Goal: Task Accomplishment & Management: Use online tool/utility

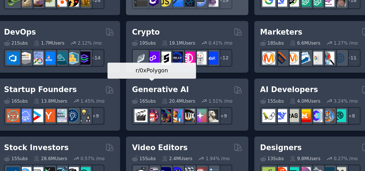
scroll to position [107, 0]
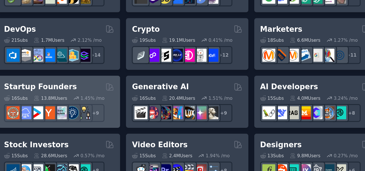
click at [117, 83] on div "Startup Founders Curated by GummySearch 16 Sub s 13.8M Users 1.45 % /mo + 9" at bounding box center [106, 97] width 82 height 35
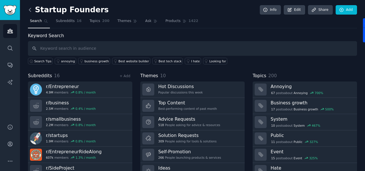
click at [32, 9] on icon at bounding box center [30, 10] width 6 height 6
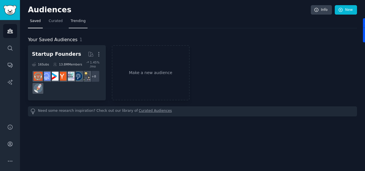
click at [72, 26] on link "Trending" at bounding box center [78, 23] width 19 height 12
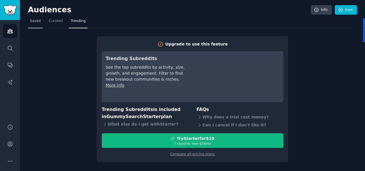
click at [40, 22] on link "Saved" at bounding box center [35, 23] width 15 height 12
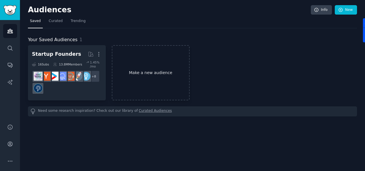
click at [137, 77] on link "Make a new audience" at bounding box center [151, 72] width 78 height 55
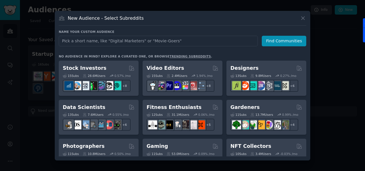
scroll to position [117, 0]
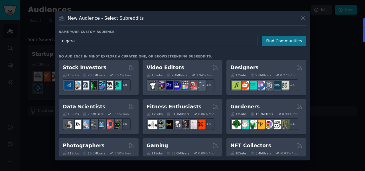
type input "nigera"
click at [280, 43] on button "Find Communities" at bounding box center [284, 41] width 44 height 11
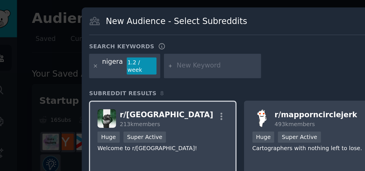
click at [117, 62] on div "r/ Nigeria 213k members" at bounding box center [98, 63] width 70 height 10
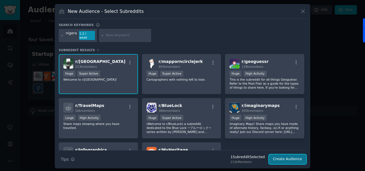
click at [288, 156] on button "Create Audience" at bounding box center [288, 159] width 38 height 10
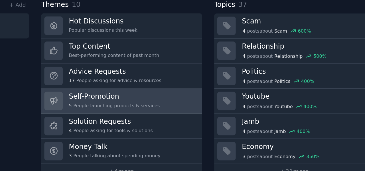
scroll to position [25, 0]
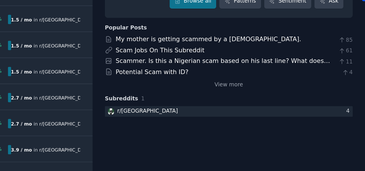
scroll to position [50, 0]
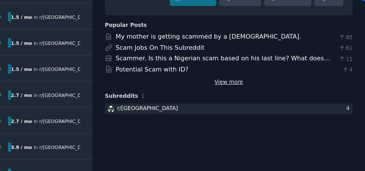
click at [274, 93] on link "View more" at bounding box center [277, 94] width 19 height 5
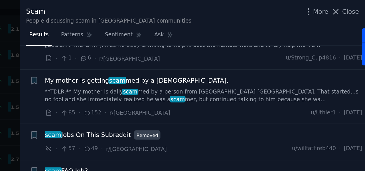
scroll to position [267, 0]
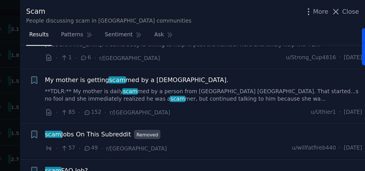
click at [274, 52] on div "My mother is getting scam med by a [DEMOGRAPHIC_DATA]." at bounding box center [261, 52] width 206 height 6
drag, startPoint x: 274, startPoint y: 93, endPoint x: 274, endPoint y: 52, distance: 41.4
click at [274, 52] on div "My mother is getting scam med by a Nigerian." at bounding box center [261, 52] width 206 height 6
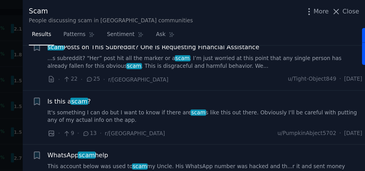
scroll to position [573, 0]
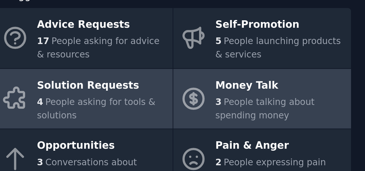
scroll to position [17, 0]
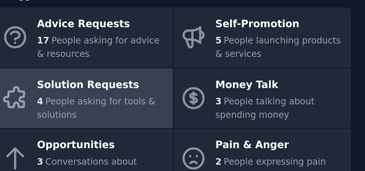
click at [87, 112] on div "4 People asking for tools & solutions" at bounding box center [76, 109] width 58 height 12
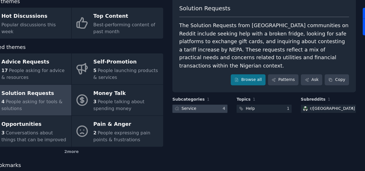
scroll to position [0, 0]
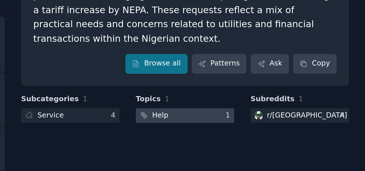
click at [279, 103] on div at bounding box center [277, 106] width 48 height 7
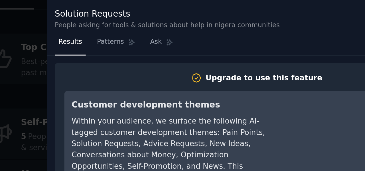
click at [138, 18] on div at bounding box center [182, 85] width 365 height 171
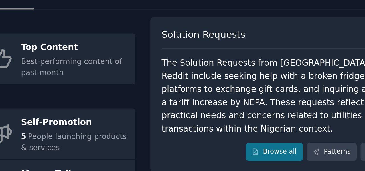
scroll to position [31, 0]
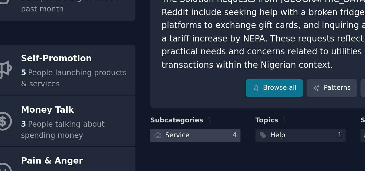
click at [214, 96] on div "Service" at bounding box center [211, 98] width 13 height 5
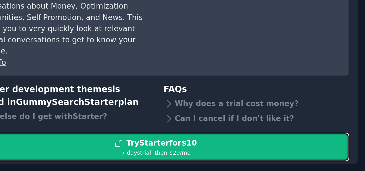
click at [267, 153] on div "Try Starter for $10" at bounding box center [256, 156] width 38 height 6
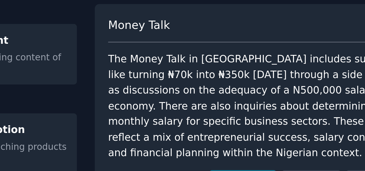
scroll to position [31, 0]
